Goal: Find specific page/section: Find specific page/section

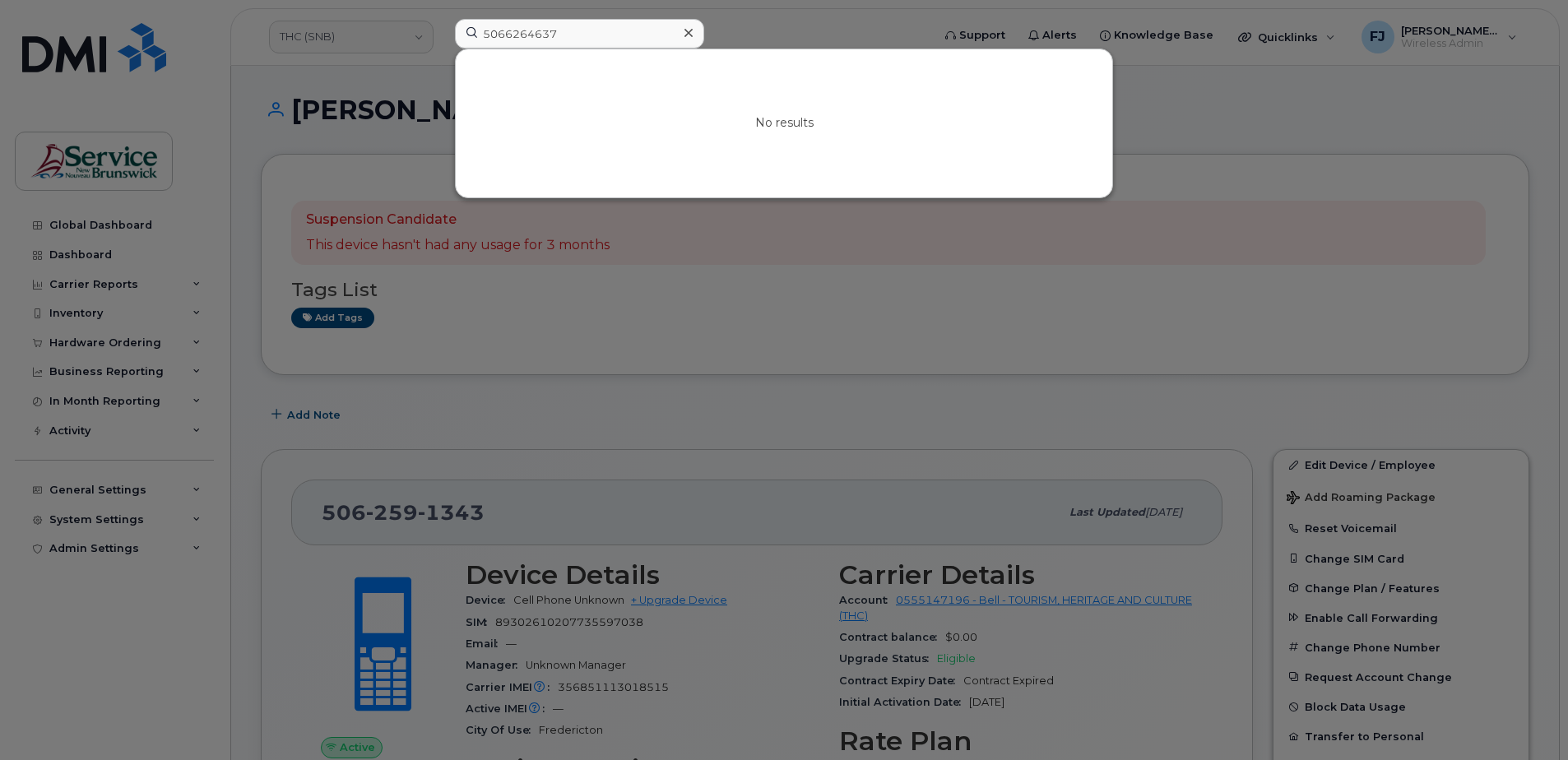
type input "5066264637"
click at [362, 33] on div at bounding box center [784, 380] width 1568 height 760
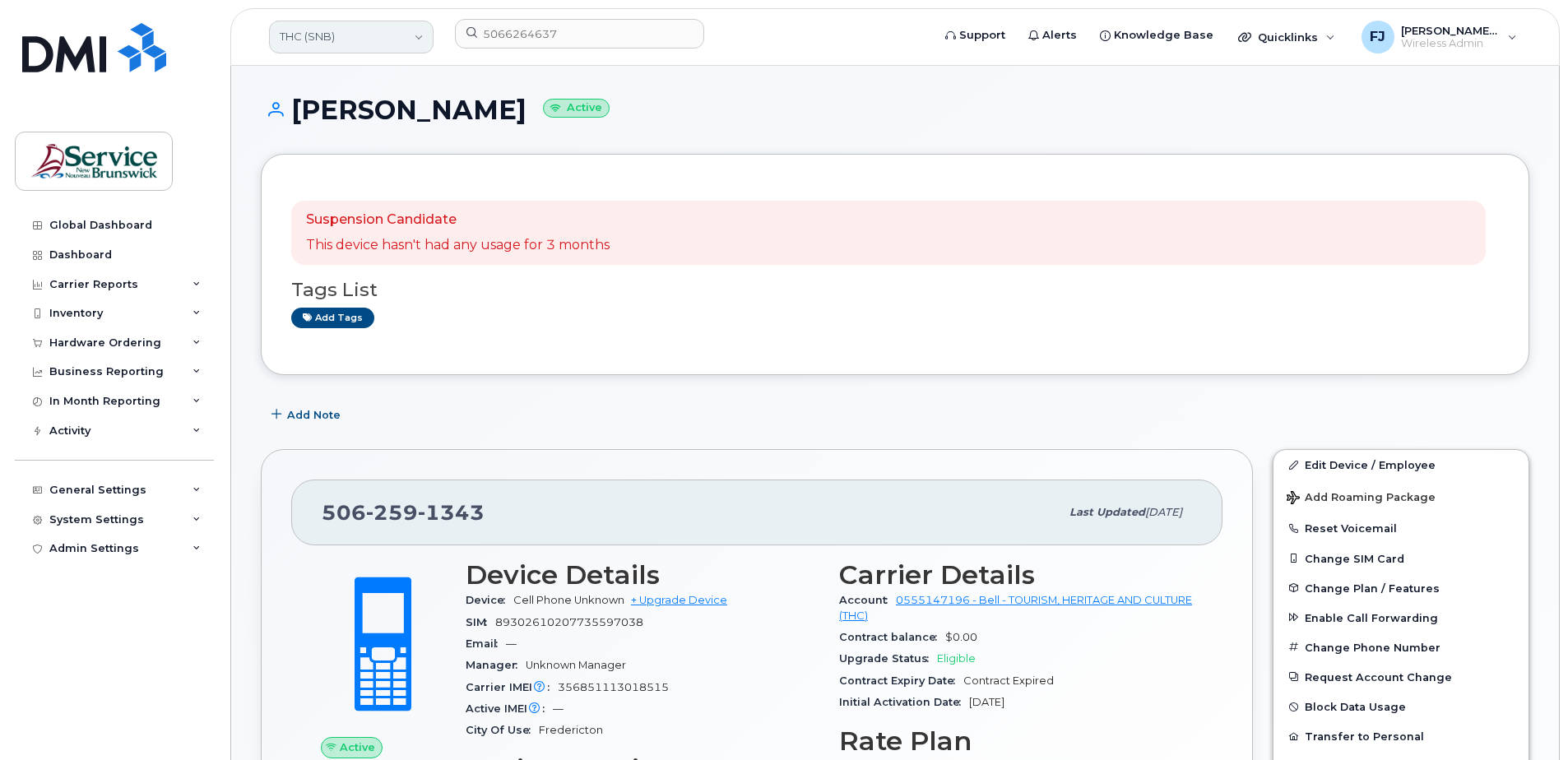
click at [359, 37] on link "THC (SNB)" at bounding box center [351, 37] width 164 height 33
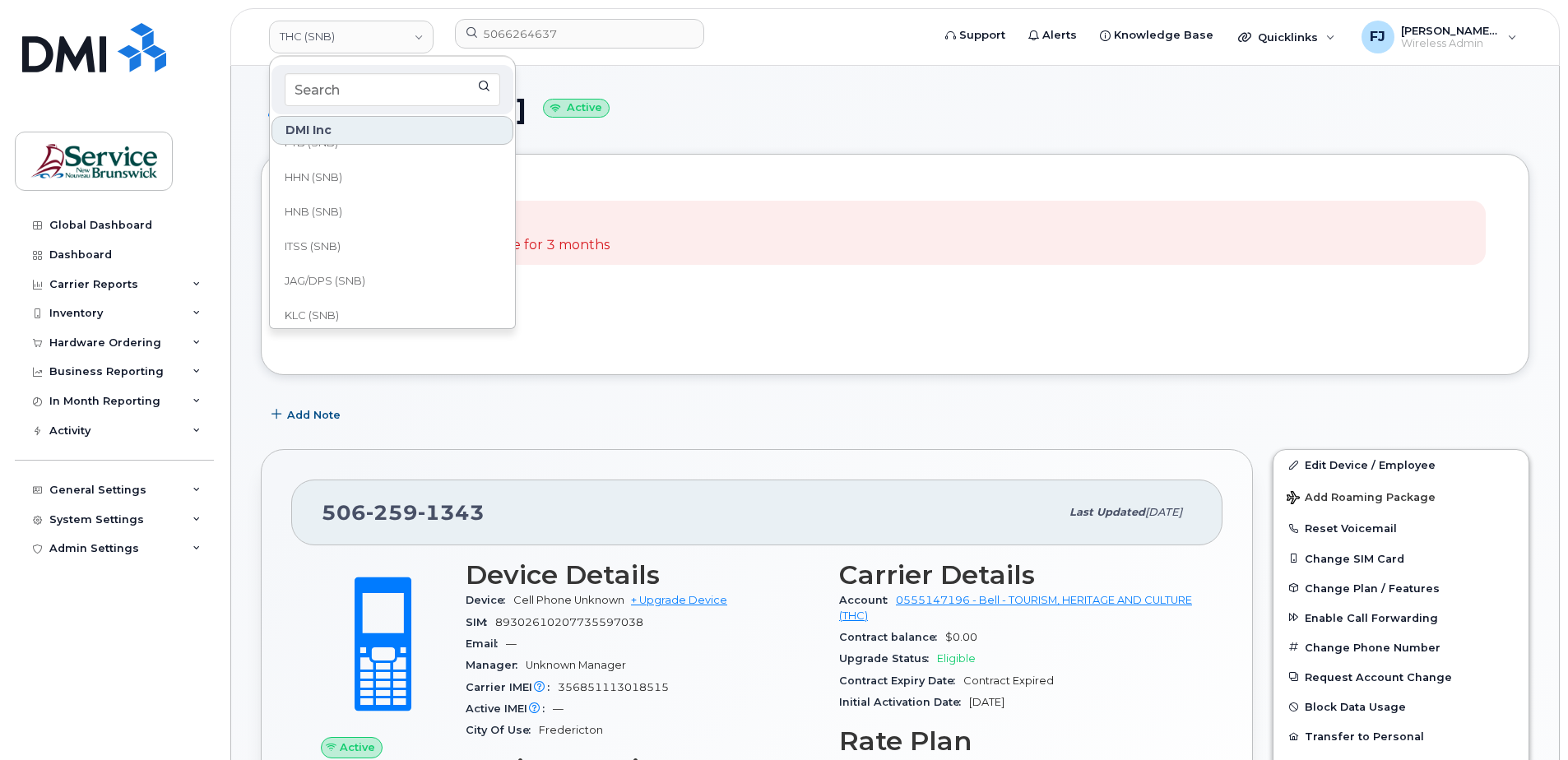
scroll to position [465, 0]
click at [354, 256] on span "JAG/DPS (SNB)" at bounding box center [324, 252] width 81 height 16
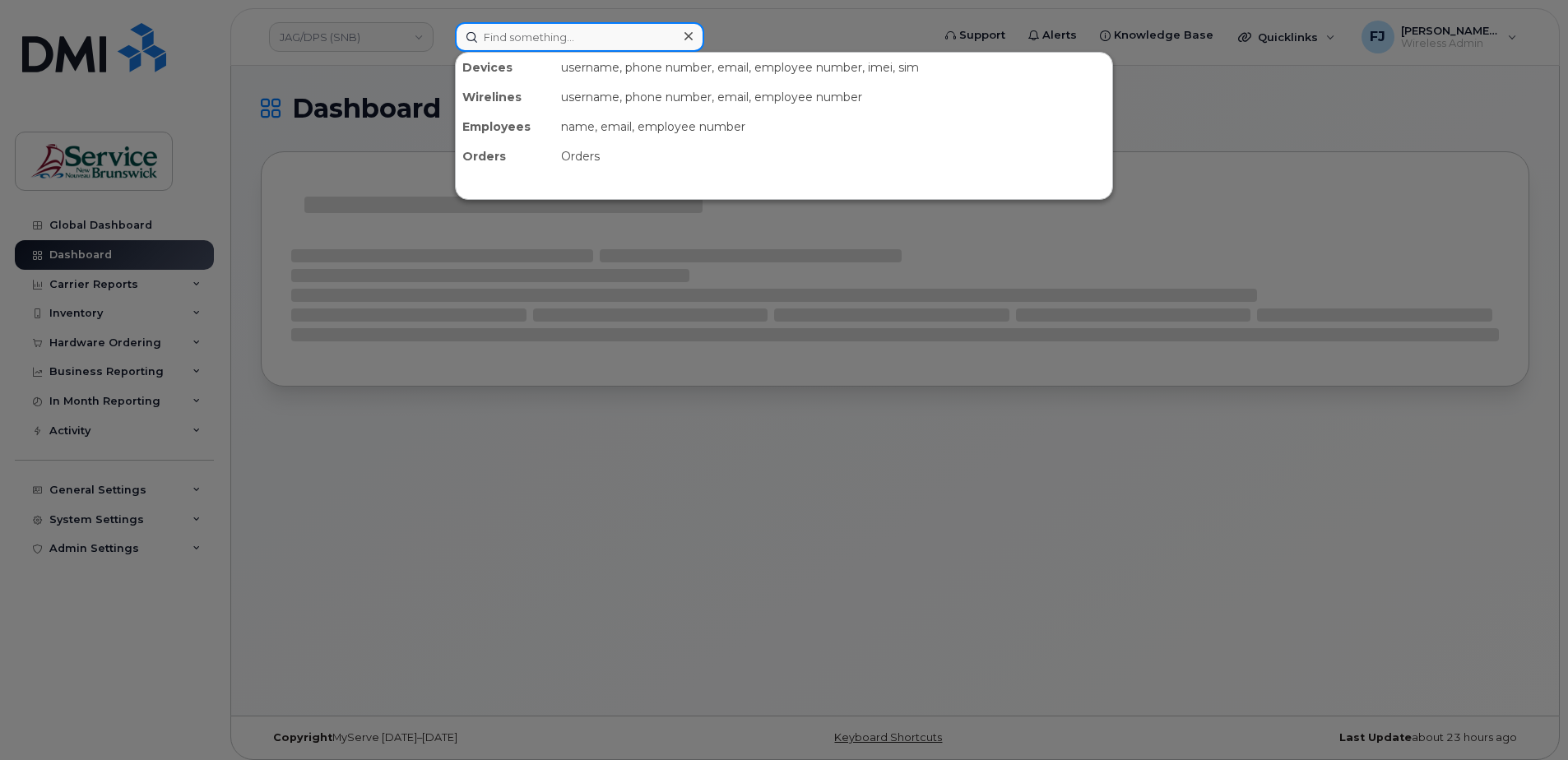
click at [577, 34] on input at bounding box center [579, 37] width 249 height 30
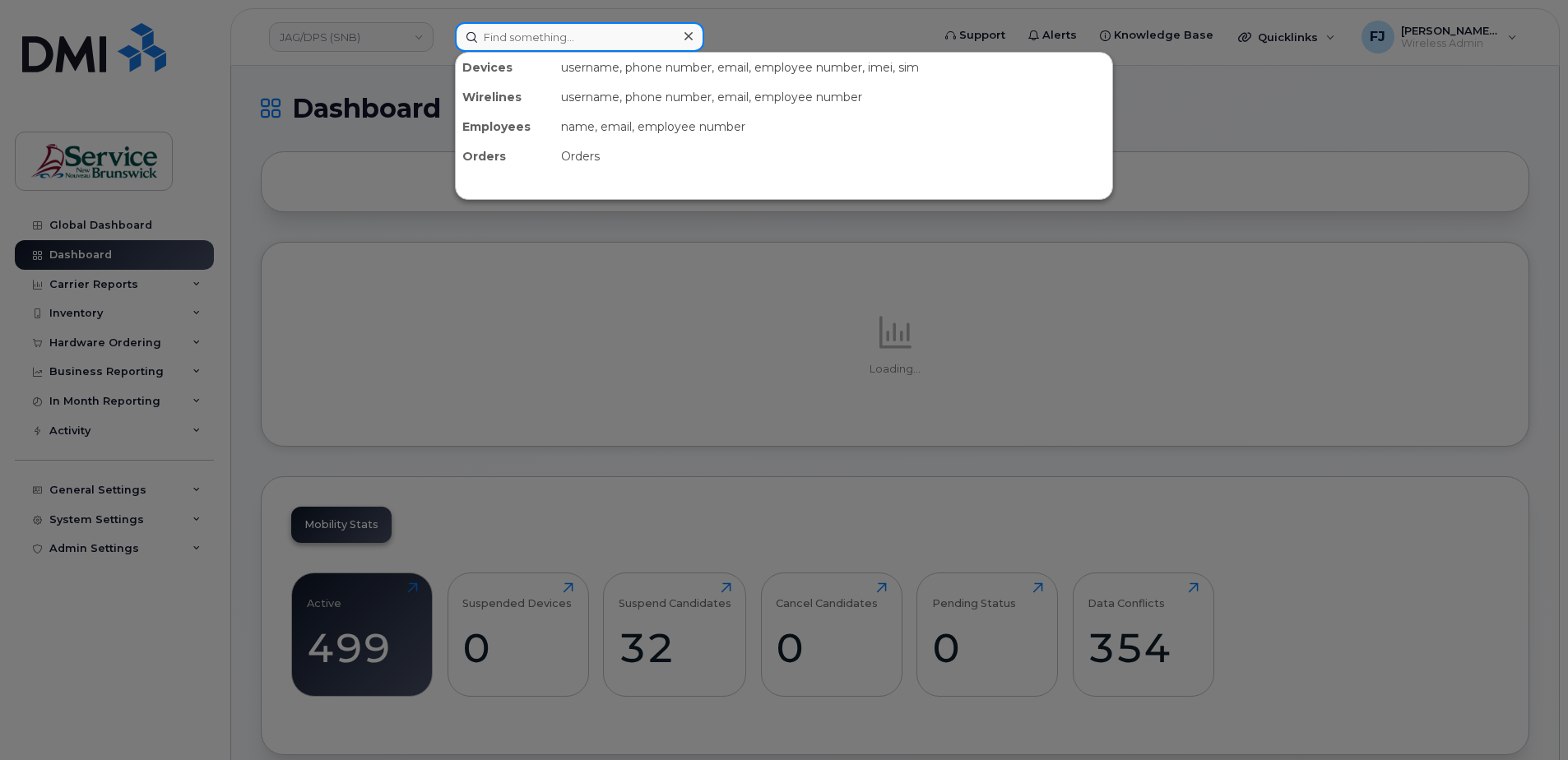
paste input "5066264637"
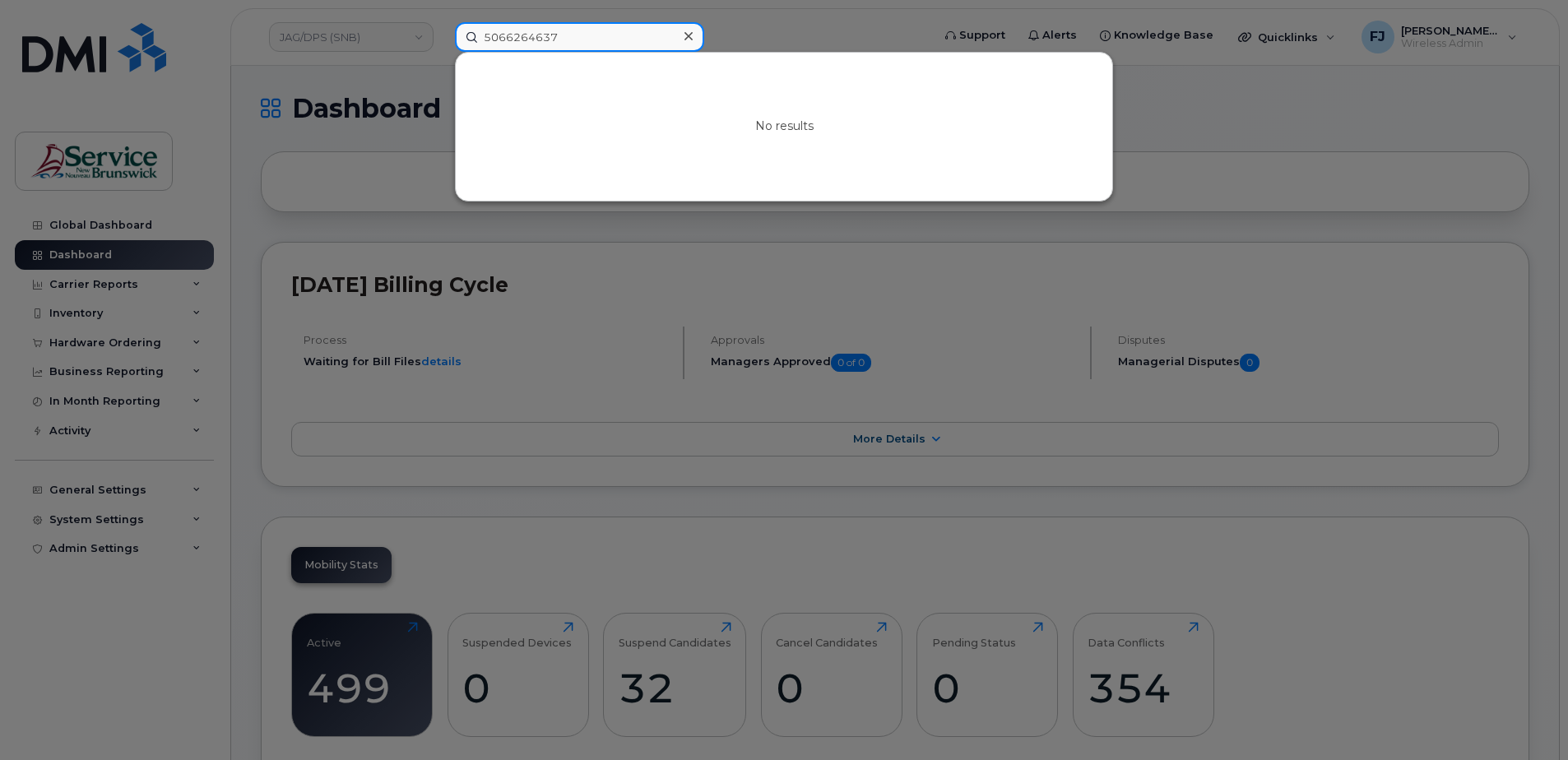
click at [576, 35] on input "5066264637" at bounding box center [579, 37] width 249 height 30
drag, startPoint x: 527, startPoint y: 32, endPoint x: 379, endPoint y: 38, distance: 148.1
click at [442, 37] on div "5066264637 No results" at bounding box center [687, 37] width 492 height 30
paste input "2384963"
type input "5062384963"
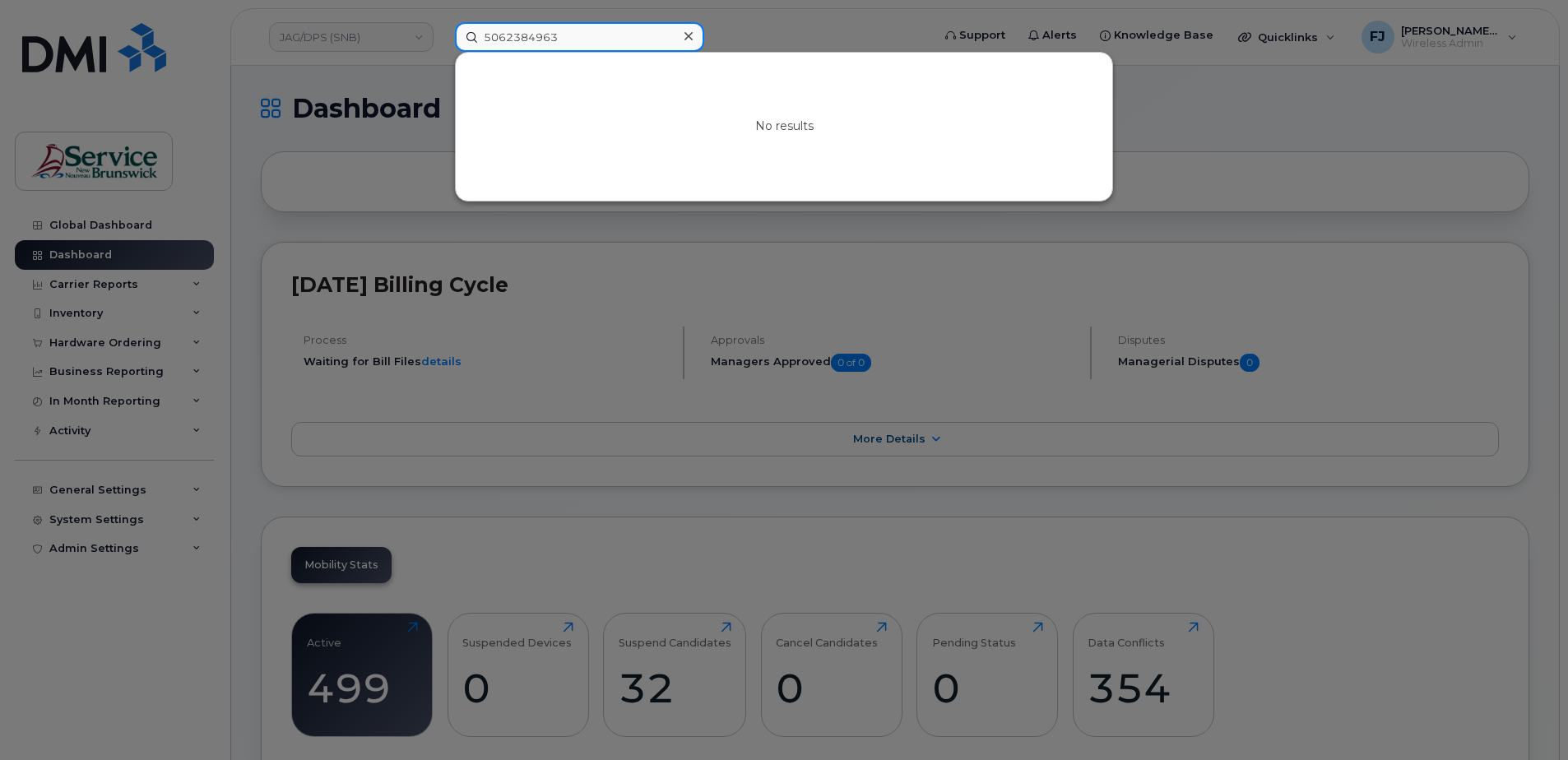
drag, startPoint x: 588, startPoint y: 38, endPoint x: 425, endPoint y: 29, distance: 163.2
click at [442, 29] on div "5062384963 No results" at bounding box center [687, 37] width 492 height 30
click at [311, 112] on div at bounding box center [784, 380] width 1568 height 760
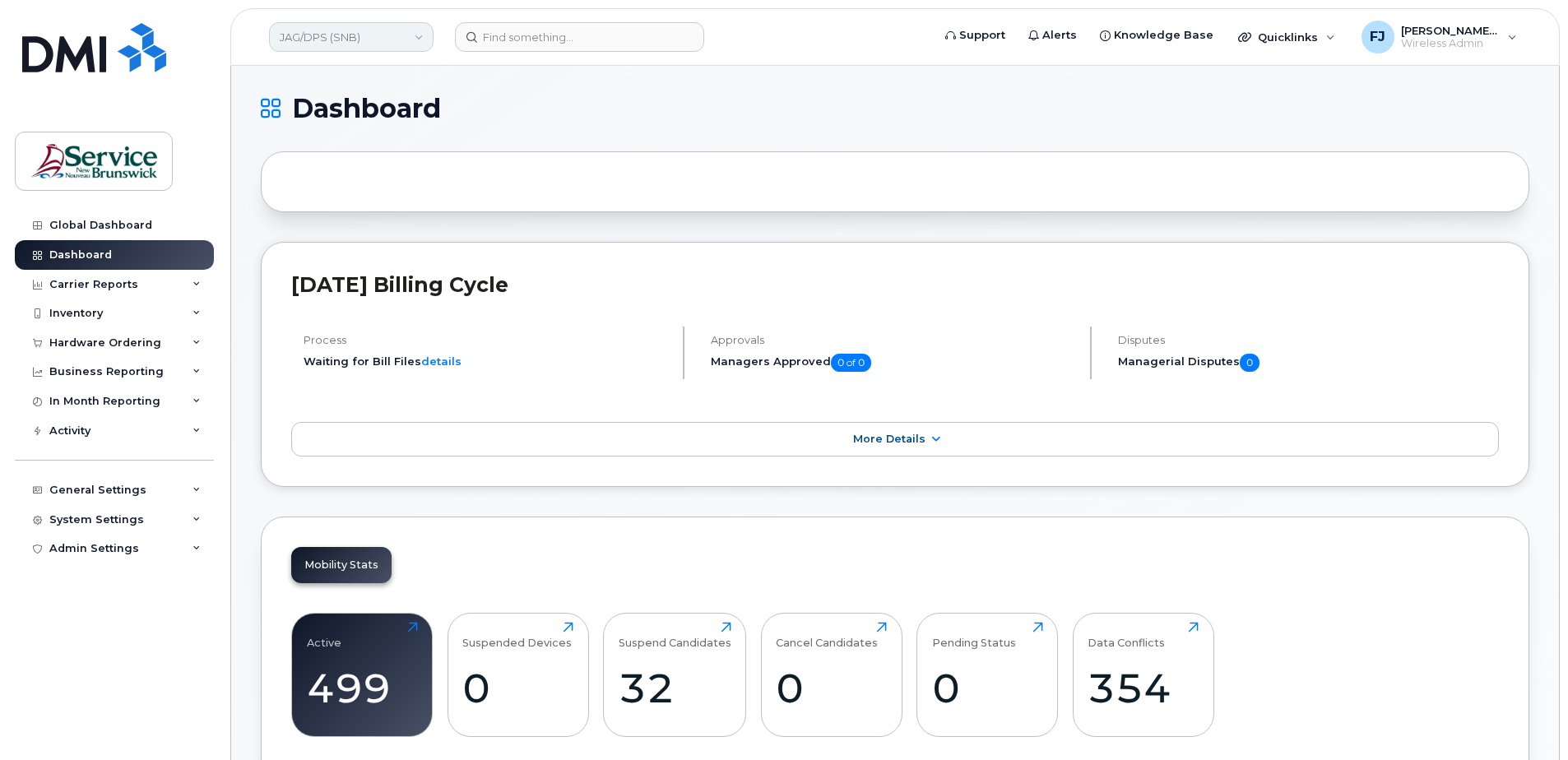
click at [368, 28] on link "JAG/DPS (SNB)" at bounding box center [351, 37] width 164 height 30
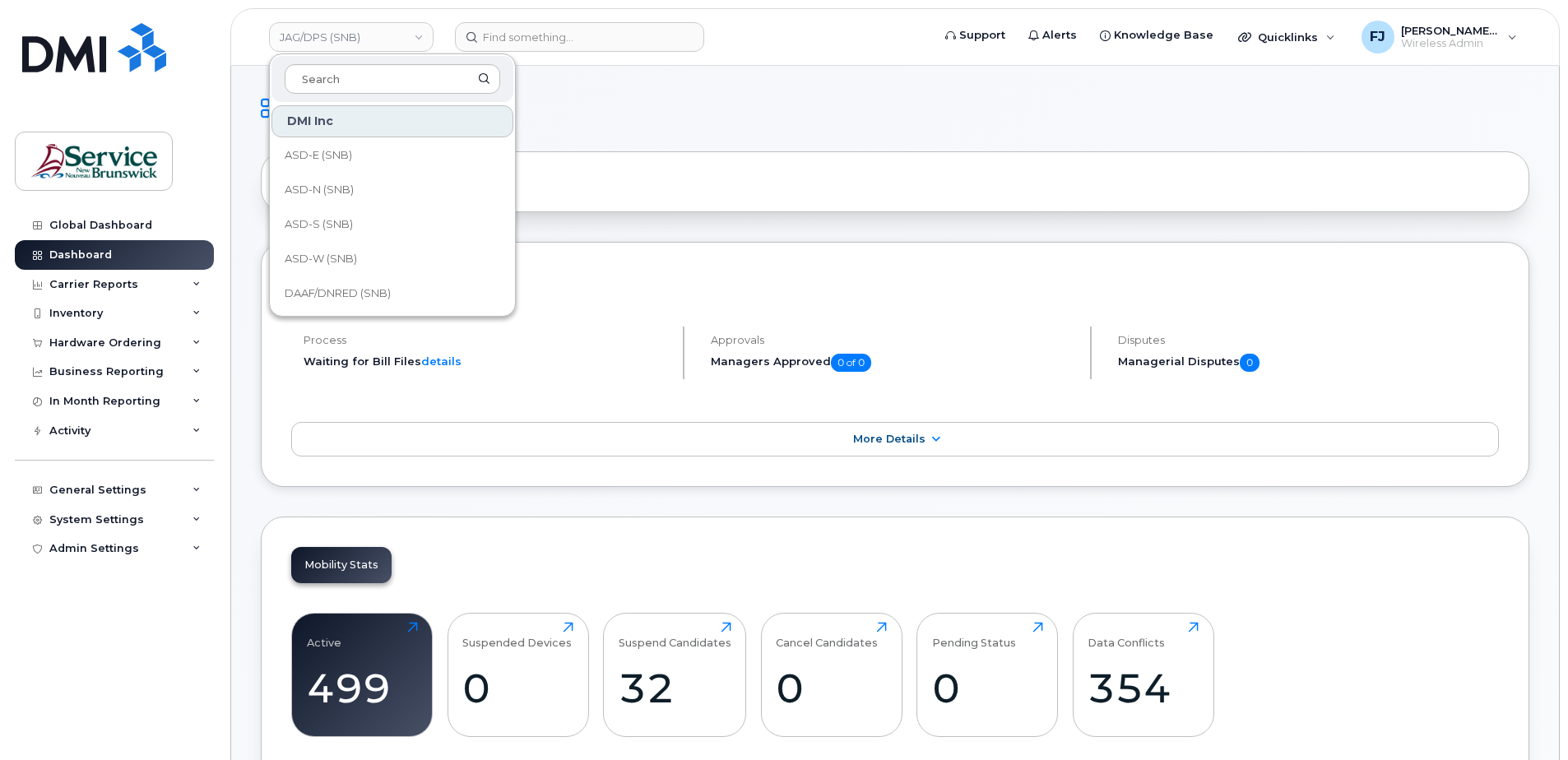
click at [360, 120] on div "DMI Inc" at bounding box center [392, 122] width 242 height 32
click at [413, 277] on link "SNB (SNB)" at bounding box center [392, 278] width 242 height 33
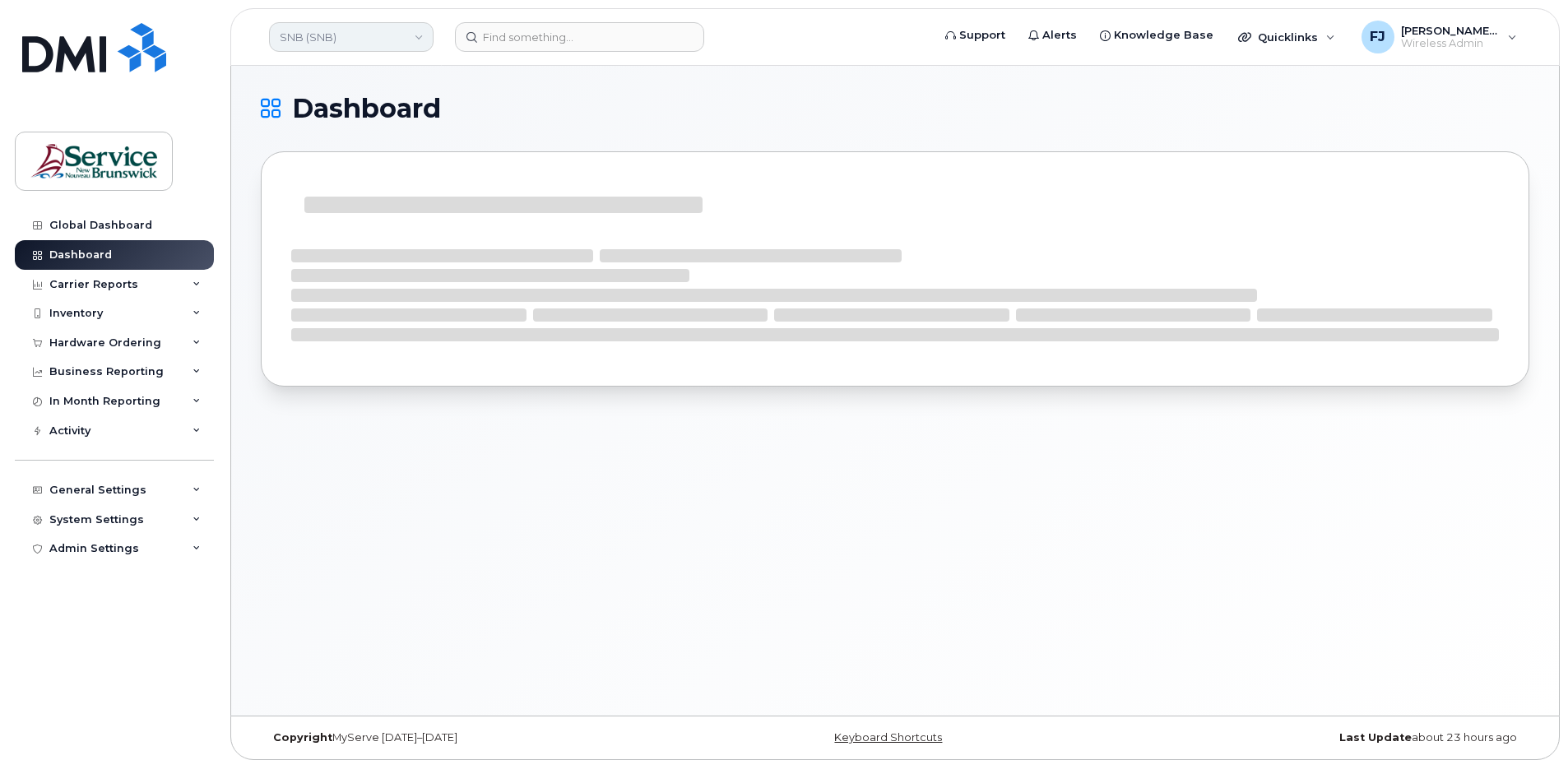
click at [347, 43] on link "SNB (SNB)" at bounding box center [351, 37] width 164 height 30
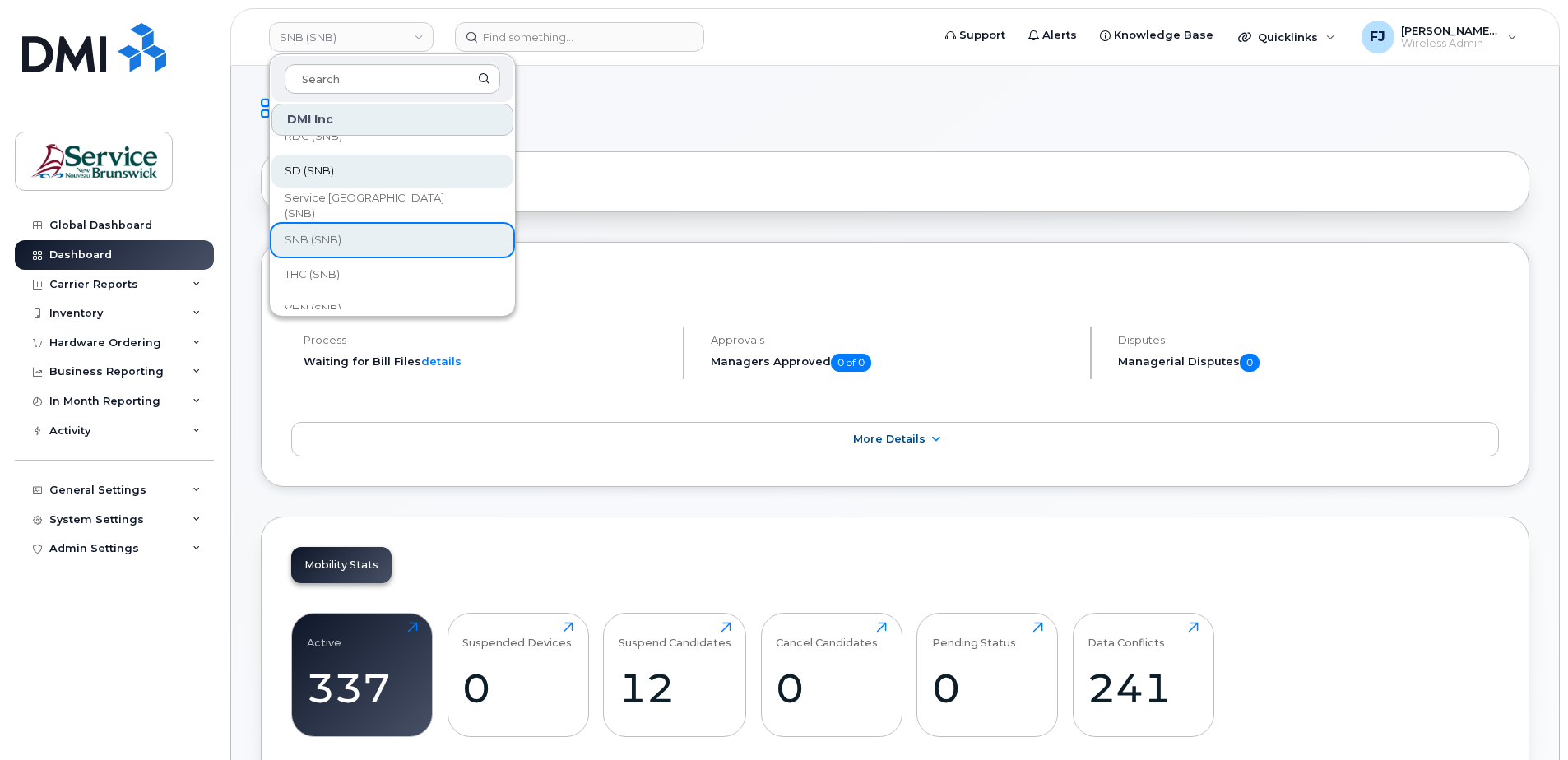
scroll to position [797, 0]
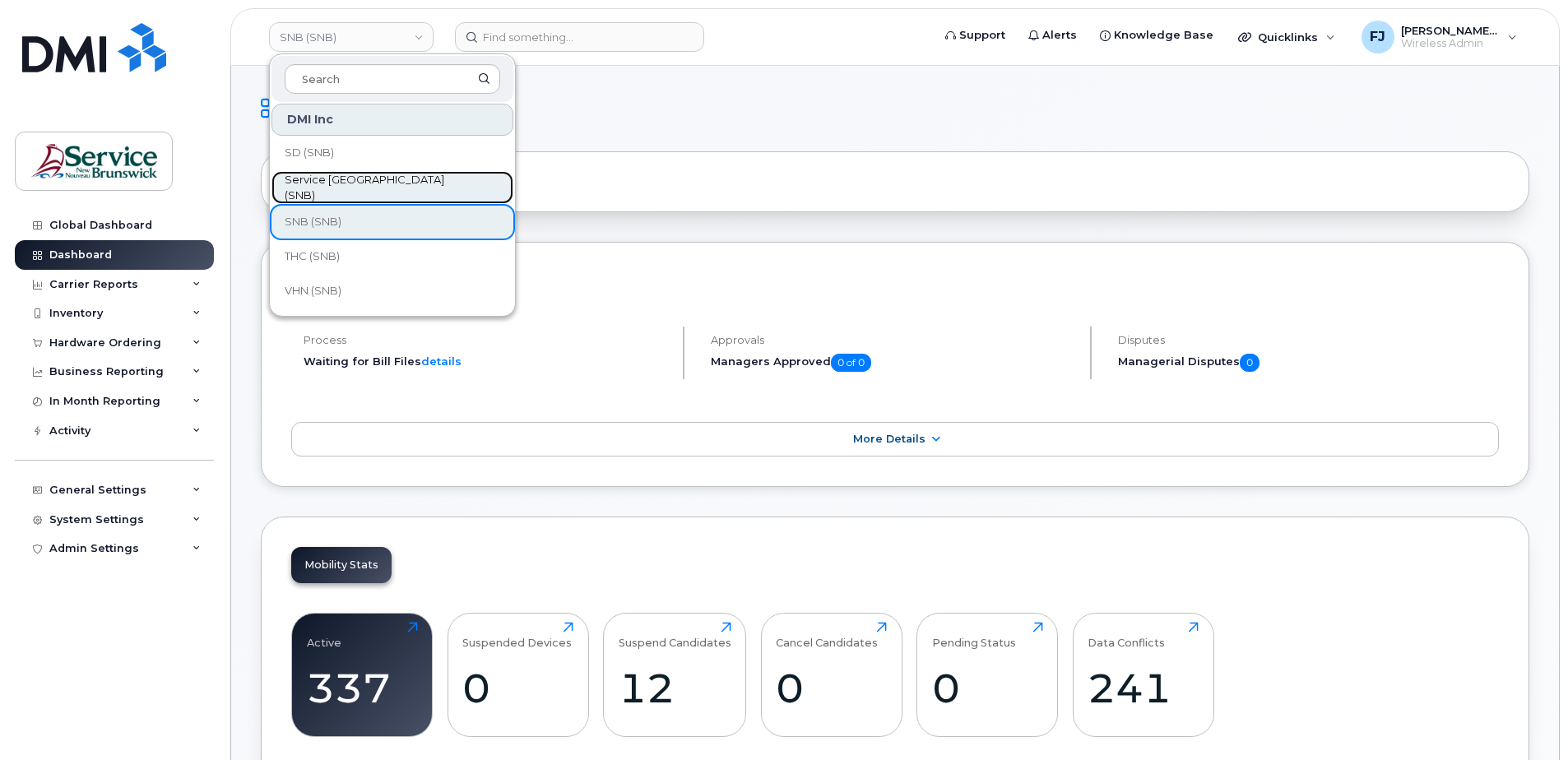
click at [364, 186] on span "Service [GEOGRAPHIC_DATA] (SNB)" at bounding box center [379, 188] width 189 height 32
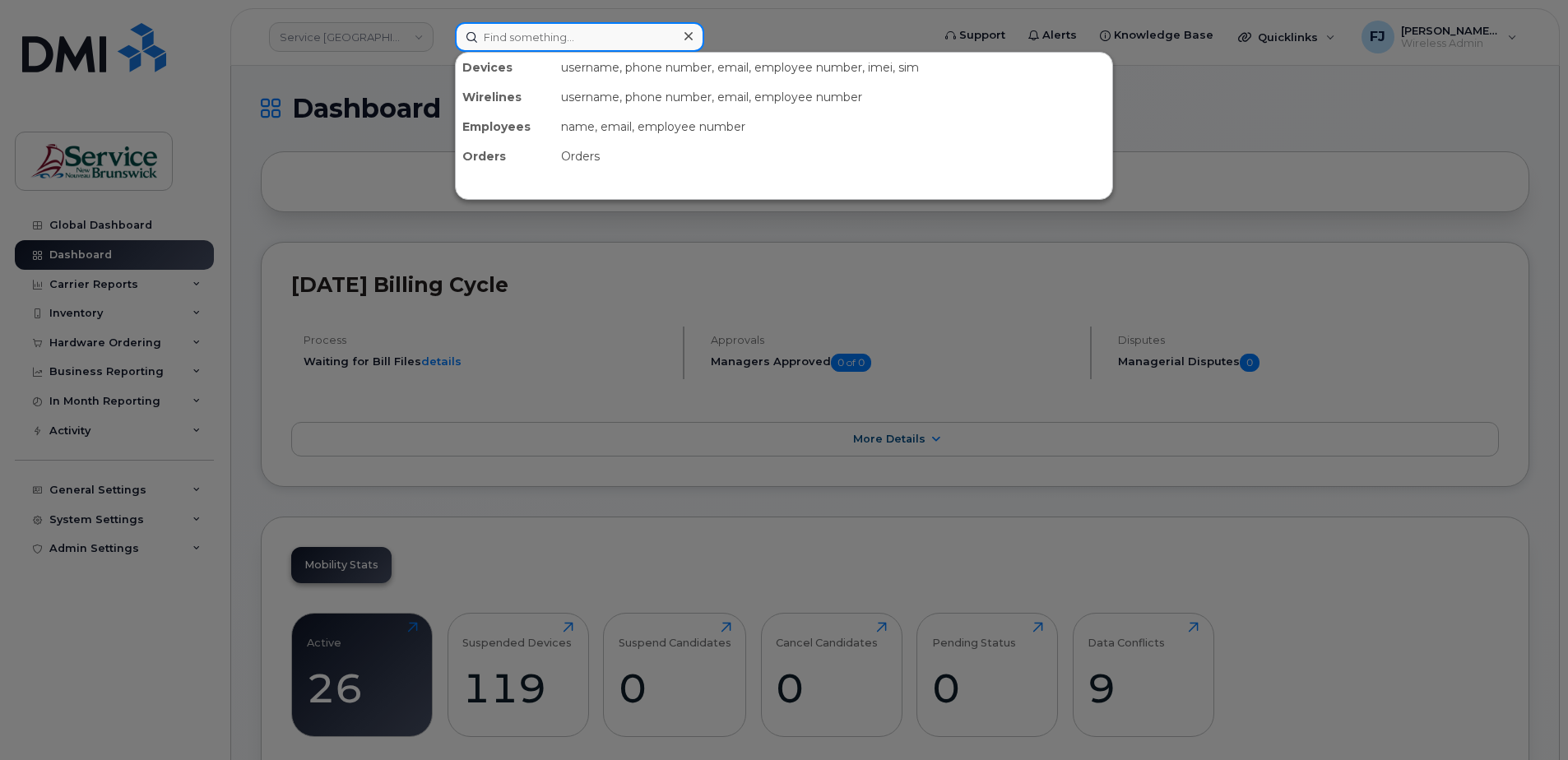
click at [531, 40] on input at bounding box center [579, 37] width 249 height 30
paste input "5062384963"
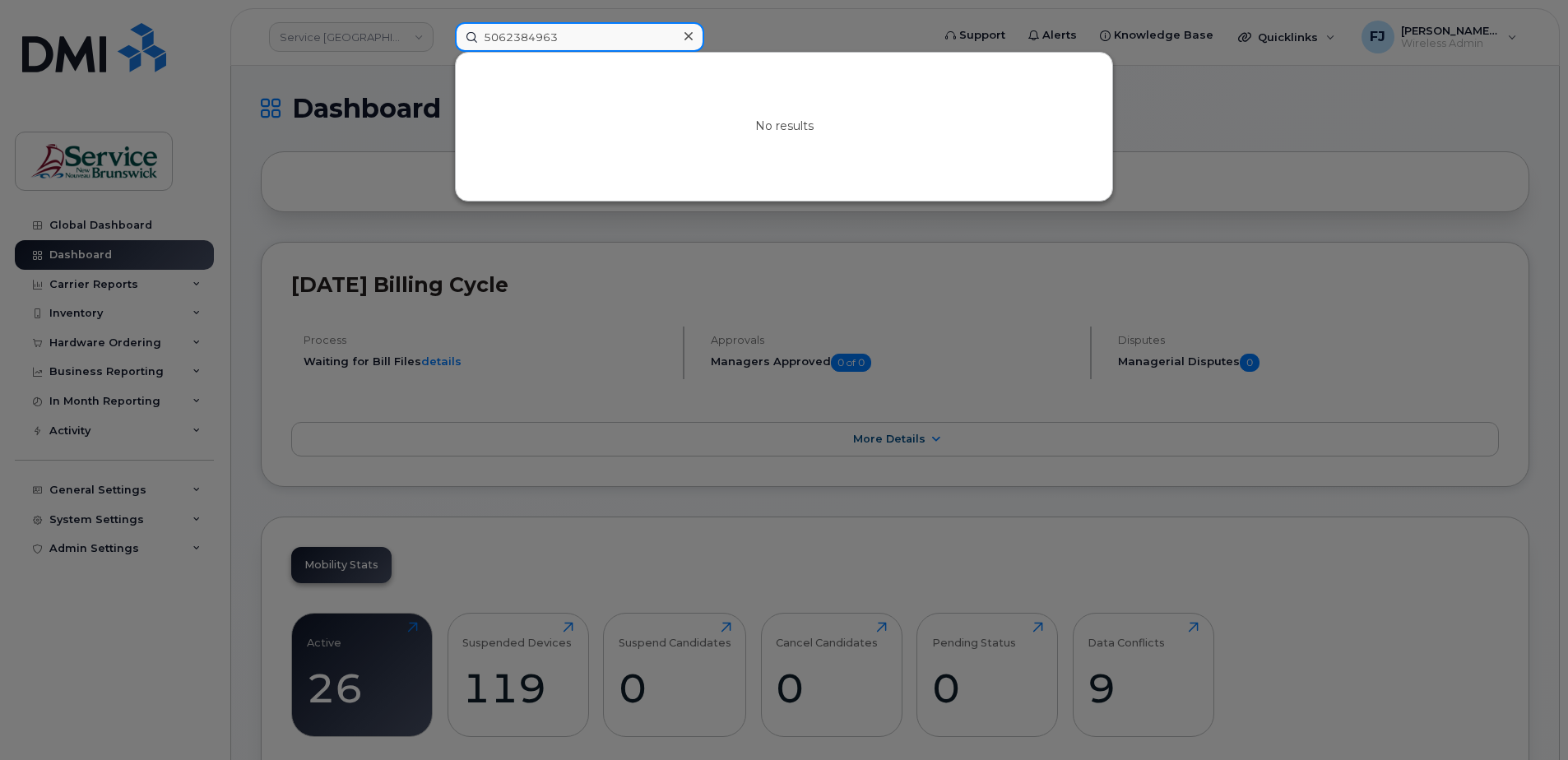
type input "5062384963"
click at [801, 26] on div at bounding box center [784, 380] width 1568 height 760
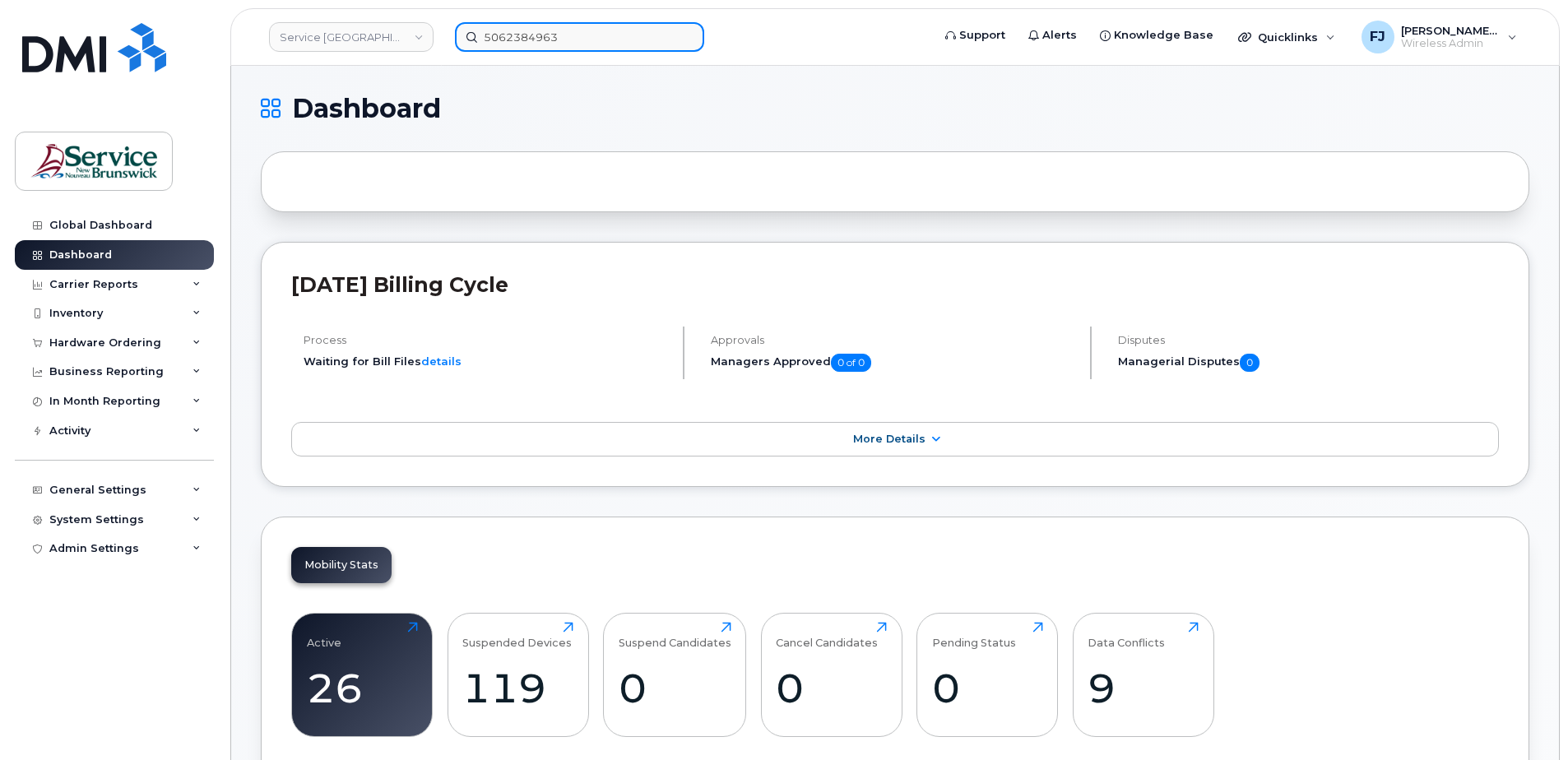
click at [576, 45] on input "5062384963" at bounding box center [579, 37] width 249 height 30
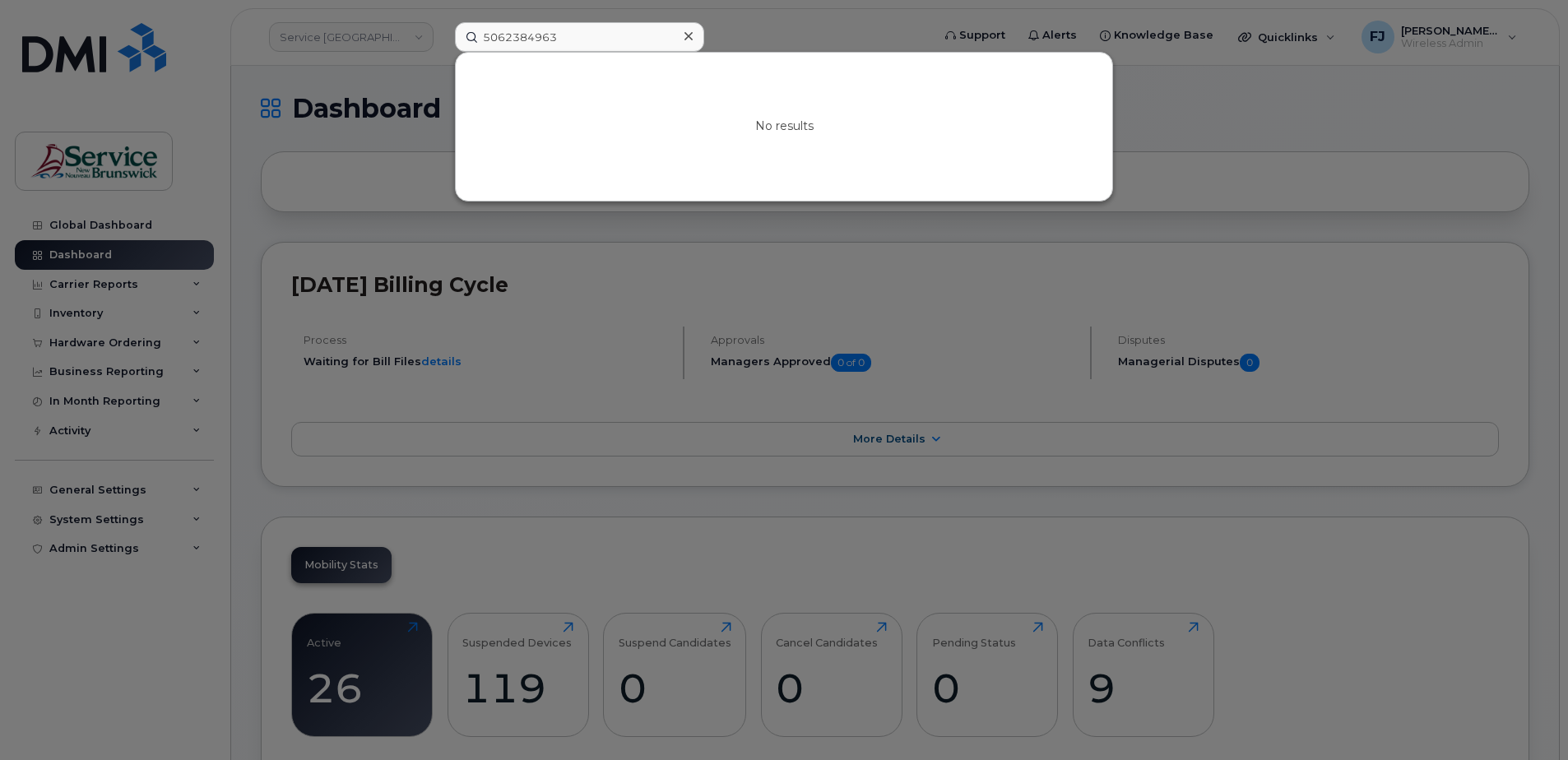
click at [787, 48] on div at bounding box center [784, 380] width 1568 height 760
